Goal: Information Seeking & Learning: Learn about a topic

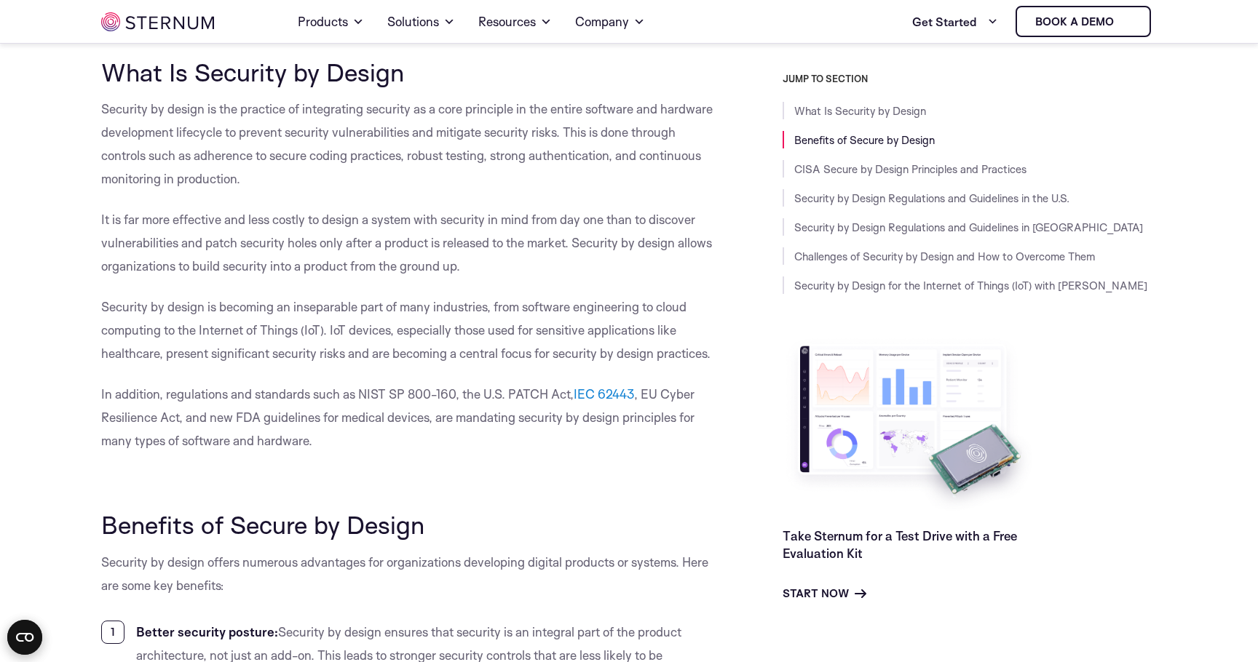
scroll to position [333, 0]
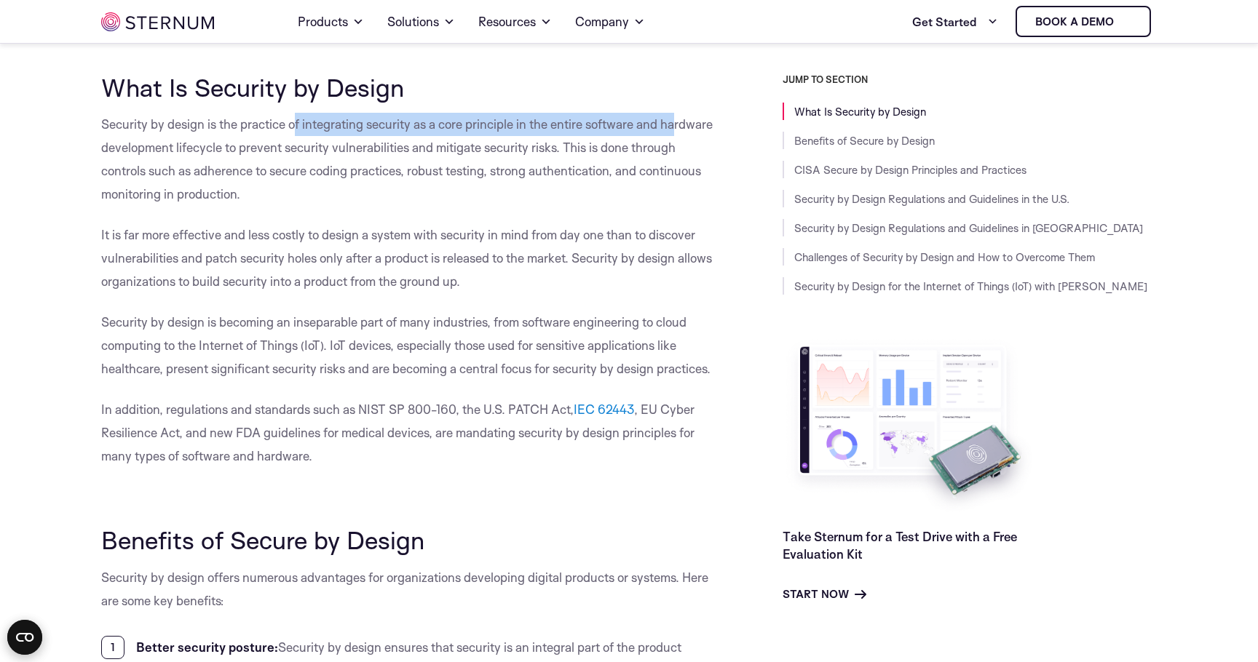
drag, startPoint x: 294, startPoint y: 125, endPoint x: 688, endPoint y: 122, distance: 393.8
click at [686, 122] on span "Security by design is the practice of integrating security as a core principle …" at bounding box center [406, 158] width 611 height 85
click at [680, 122] on span "Security by design is the practice of integrating security as a core principle …" at bounding box center [406, 158] width 611 height 85
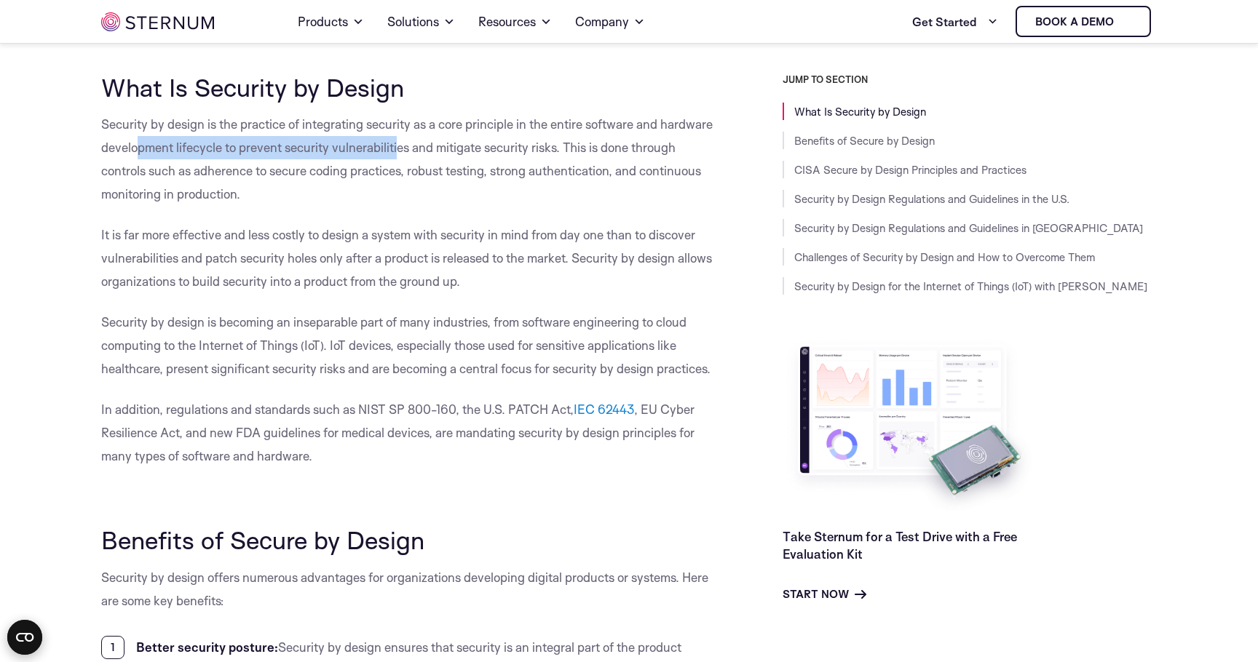
drag, startPoint x: 261, startPoint y: 146, endPoint x: 399, endPoint y: 146, distance: 138.3
click at [397, 146] on span "Security by design is the practice of integrating security as a core principle …" at bounding box center [406, 158] width 611 height 85
click at [387, 146] on span "Security by design is the practice of integrating security as a core principle …" at bounding box center [406, 158] width 611 height 85
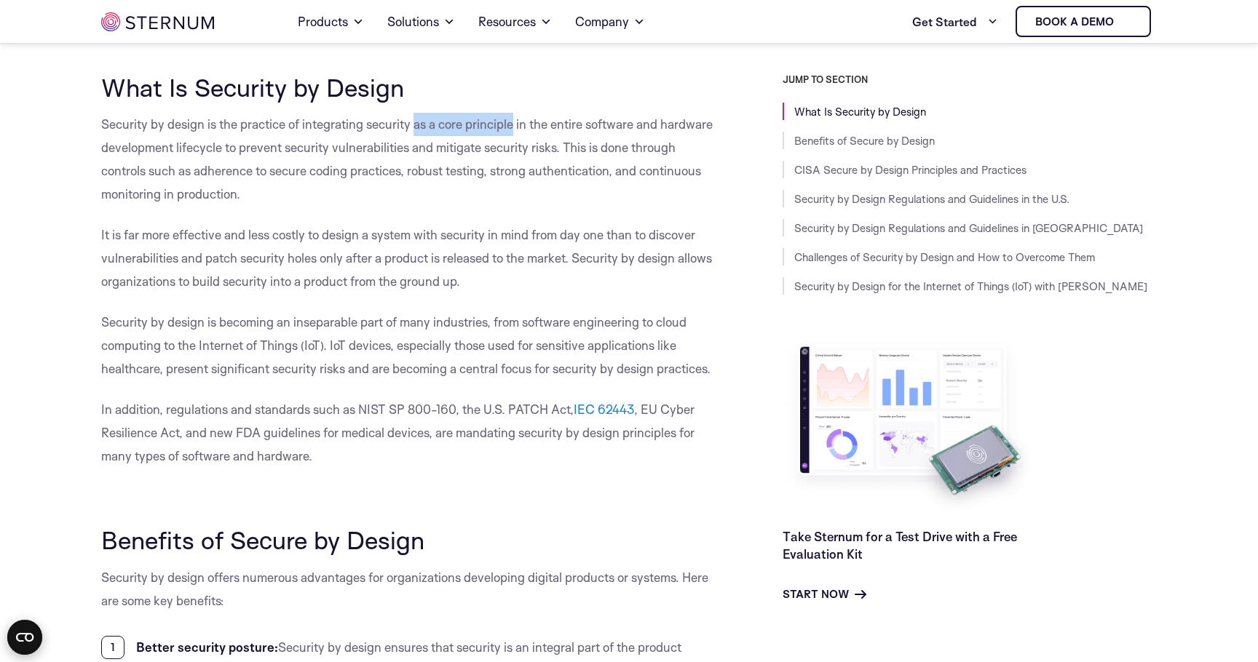
copy span "as a core principle"
drag, startPoint x: 416, startPoint y: 130, endPoint x: 516, endPoint y: 128, distance: 99.7
click at [516, 128] on span "Security by design is the practice of integrating security as a core principle …" at bounding box center [406, 158] width 611 height 85
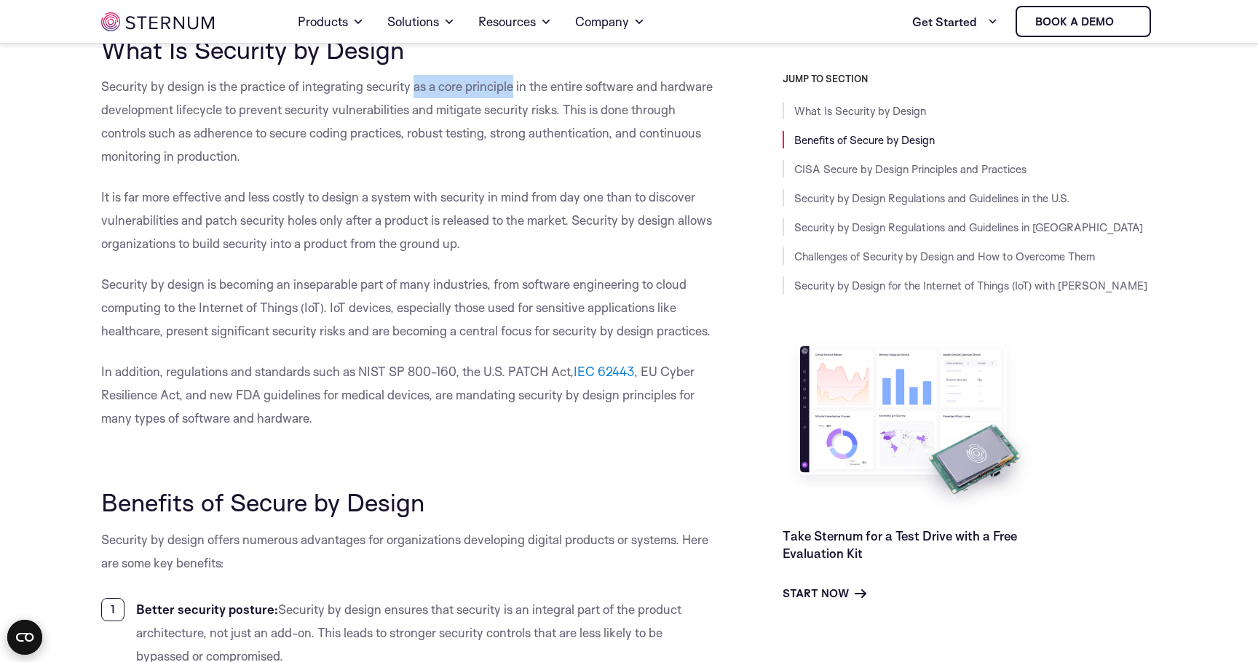
scroll to position [361, 0]
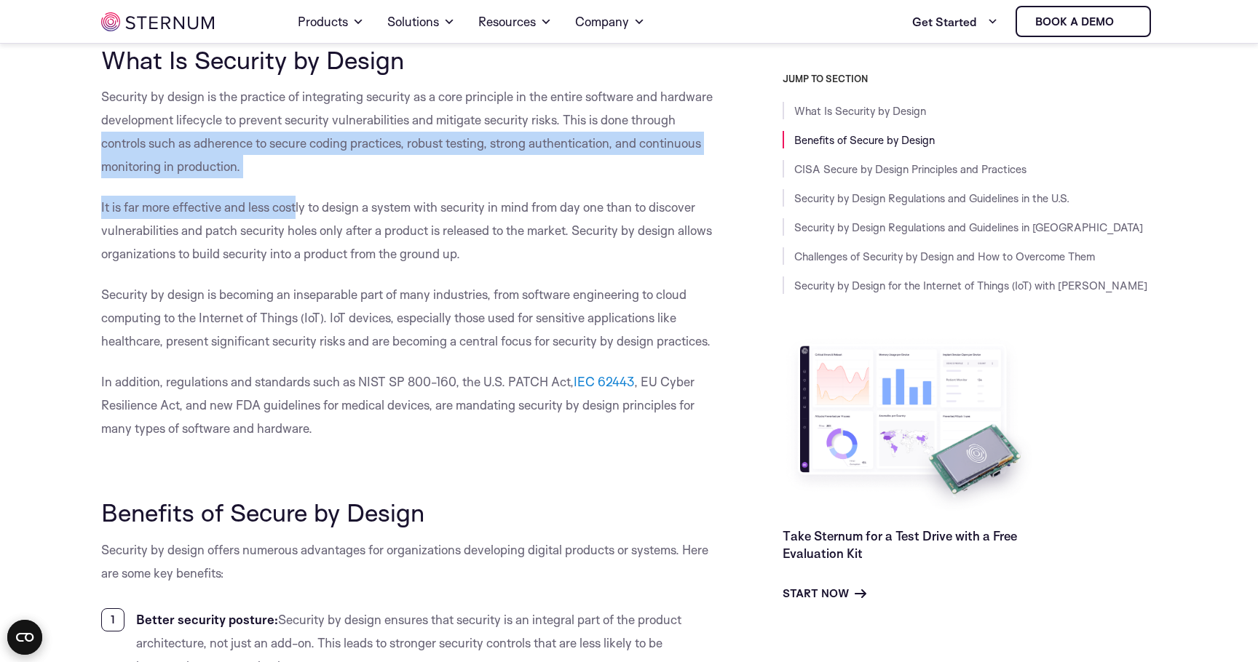
drag, startPoint x: 92, startPoint y: 149, endPoint x: 301, endPoint y: 202, distance: 215.4
click at [291, 202] on span "It is far more effective and less costly to design a system with security in mi…" at bounding box center [406, 230] width 611 height 62
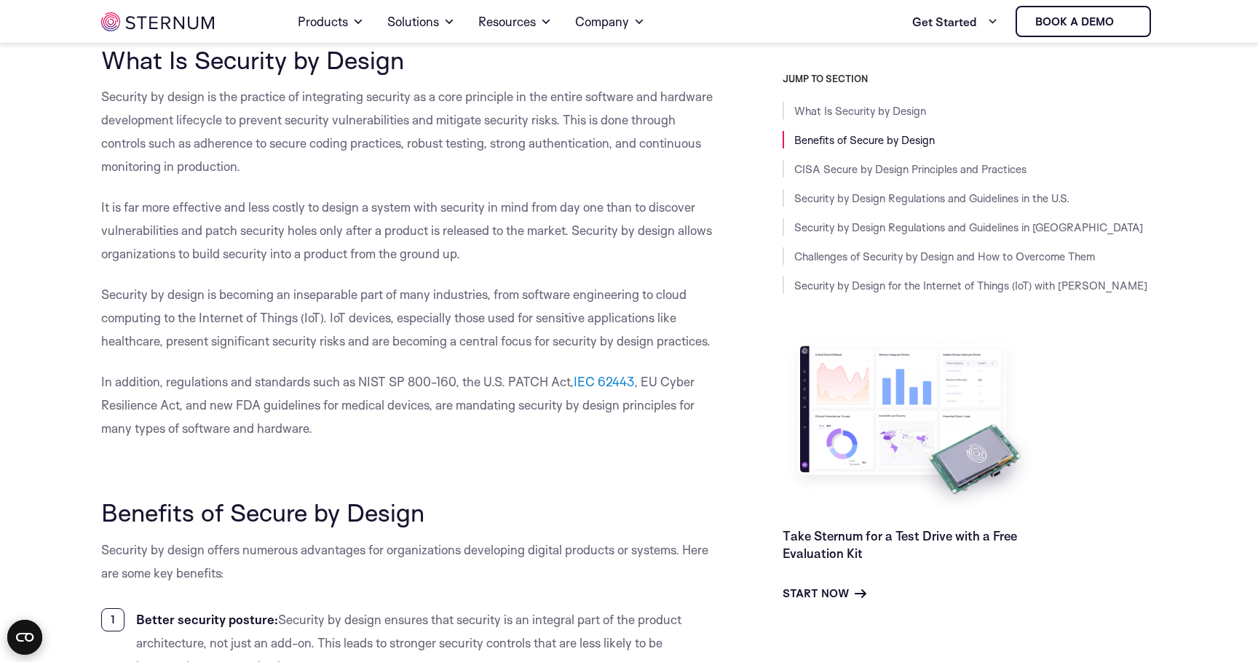
drag, startPoint x: 84, startPoint y: 213, endPoint x: 468, endPoint y: 189, distance: 385.1
drag, startPoint x: 260, startPoint y: 214, endPoint x: 590, endPoint y: 214, distance: 330.5
click at [595, 214] on span "It is far more effective and less costly to design a system with security in mi…" at bounding box center [406, 230] width 611 height 62
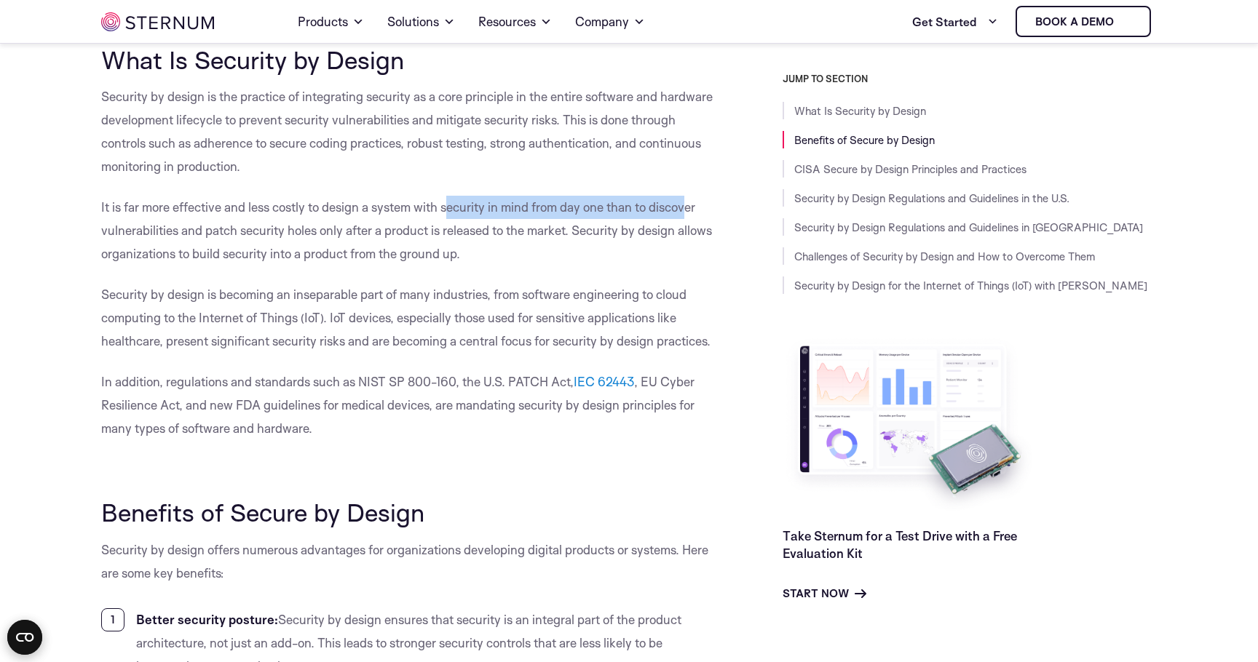
drag, startPoint x: 453, startPoint y: 209, endPoint x: 705, endPoint y: 209, distance: 251.9
click at [701, 209] on p "It is far more effective and less costly to design a system with security in mi…" at bounding box center [409, 231] width 616 height 70
click at [637, 209] on span "It is far more effective and less costly to design a system with security in mi…" at bounding box center [406, 230] width 611 height 62
drag, startPoint x: 271, startPoint y: 209, endPoint x: 617, endPoint y: 218, distance: 346.6
click at [614, 218] on p "It is far more effective and less costly to design a system with security in mi…" at bounding box center [409, 231] width 616 height 70
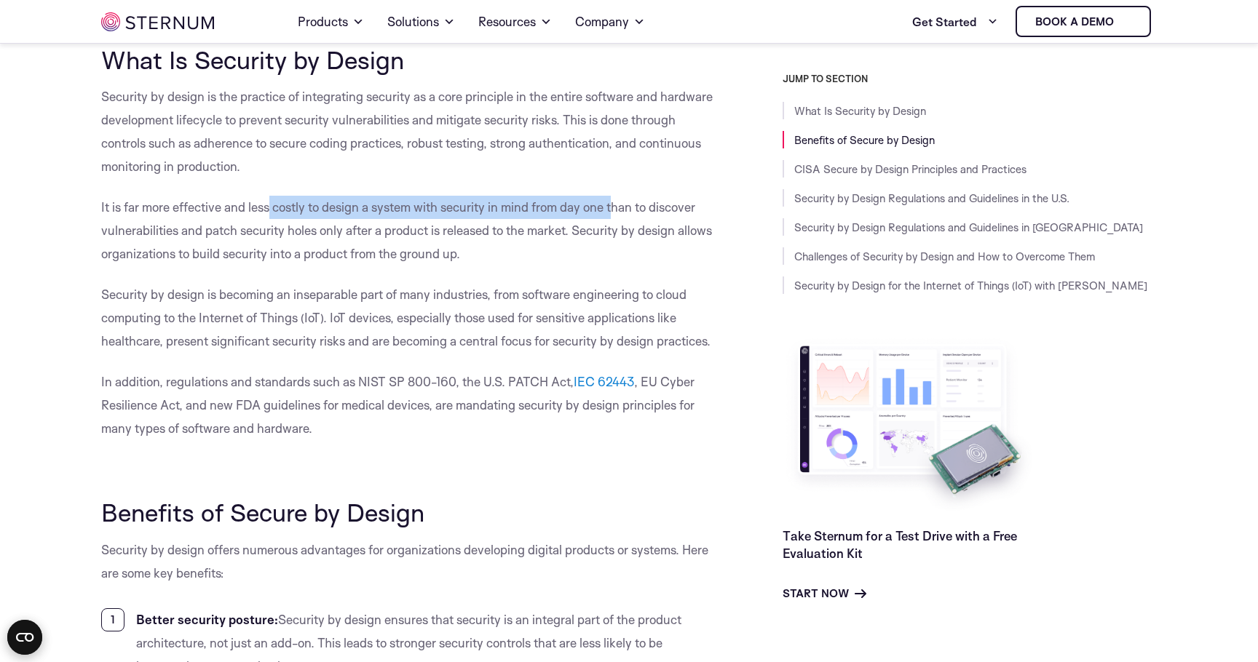
click at [589, 218] on p "It is far more effective and less costly to design a system with security in mi…" at bounding box center [409, 231] width 616 height 70
drag, startPoint x: 423, startPoint y: 210, endPoint x: 711, endPoint y: 210, distance: 288.2
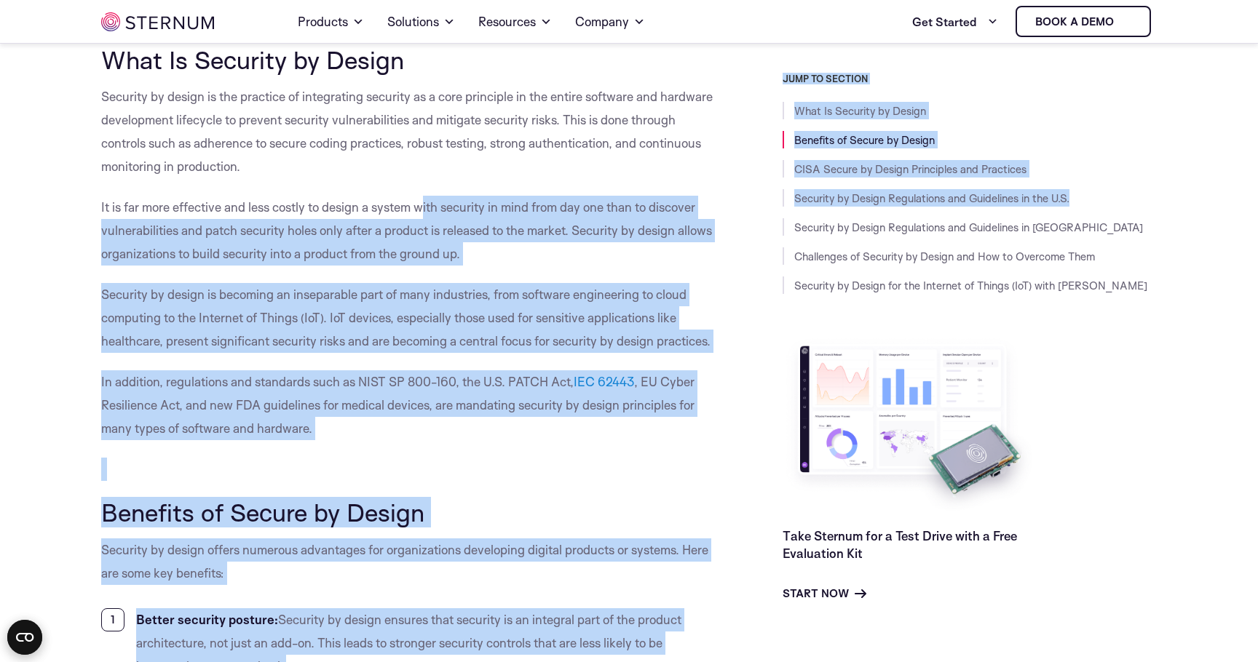
click at [674, 210] on span "It is far more effective and less costly to design a system with security in mi…" at bounding box center [406, 230] width 611 height 62
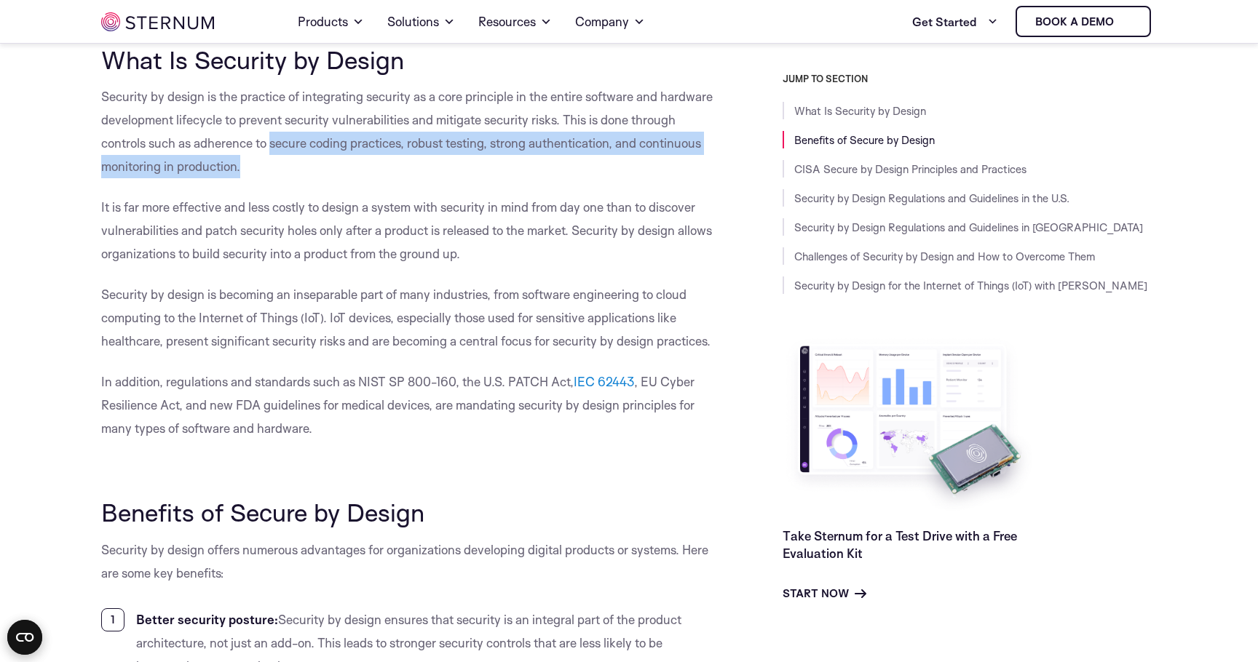
drag, startPoint x: 272, startPoint y: 146, endPoint x: 544, endPoint y: 159, distance: 271.9
click at [544, 159] on p "Security by design is the practice of integrating security as a core principle …" at bounding box center [409, 131] width 616 height 93
copy span "secure coding practices, robust testing, strong authentication, and continuous …"
